Goal: Transaction & Acquisition: Purchase product/service

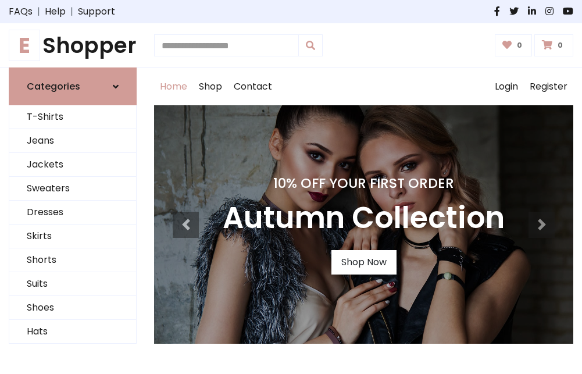
click at [291, 187] on h4 "10% Off Your First Order" at bounding box center [364, 183] width 282 height 16
click at [363, 262] on link "Shop Now" at bounding box center [363, 262] width 65 height 24
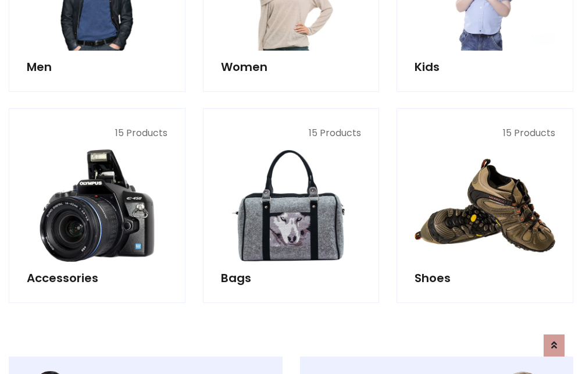
scroll to position [1159, 0]
